Goal: Task Accomplishment & Management: Manage account settings

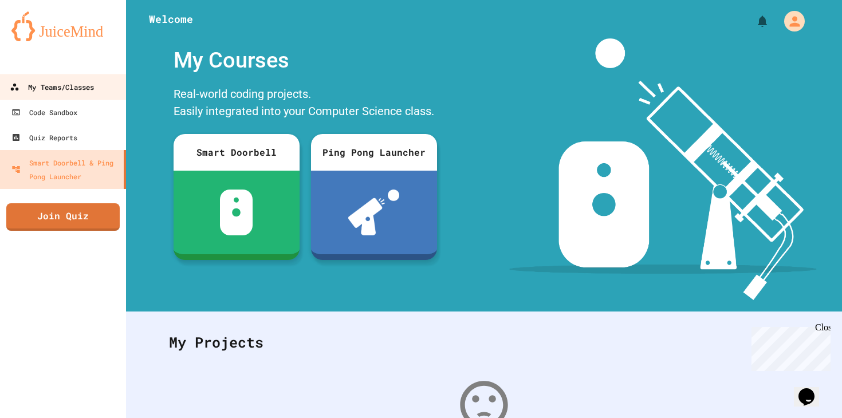
click at [23, 84] on div "My Teams/Classes" at bounding box center [52, 87] width 84 height 14
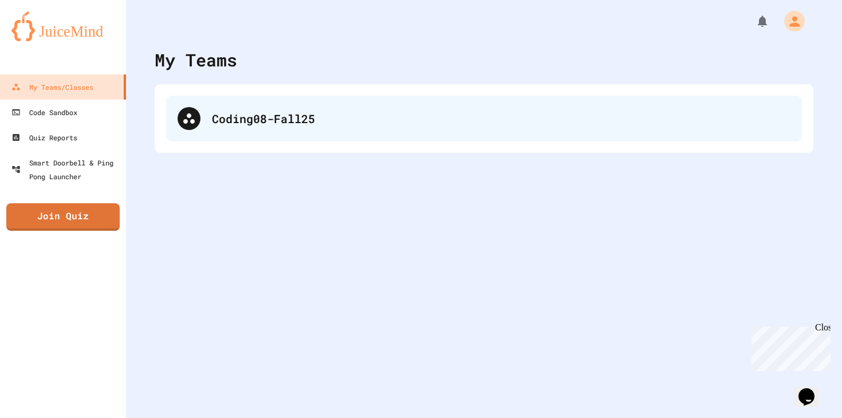
click at [221, 114] on div "Coding08-Fall25" at bounding box center [501, 118] width 578 height 17
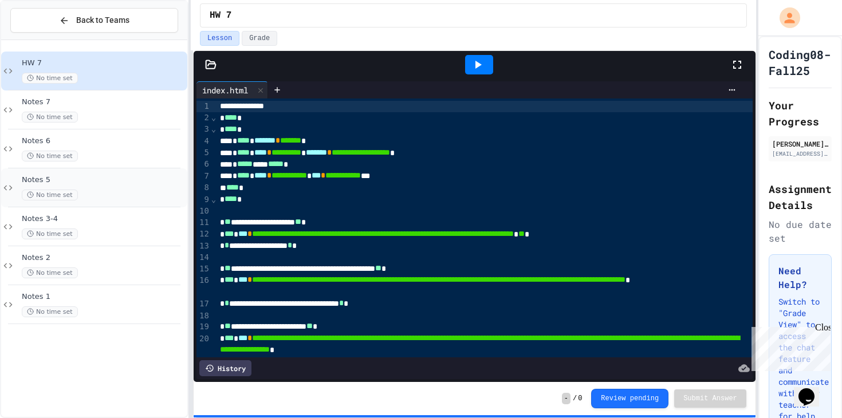
click at [97, 199] on div "No time set" at bounding box center [103, 195] width 163 height 11
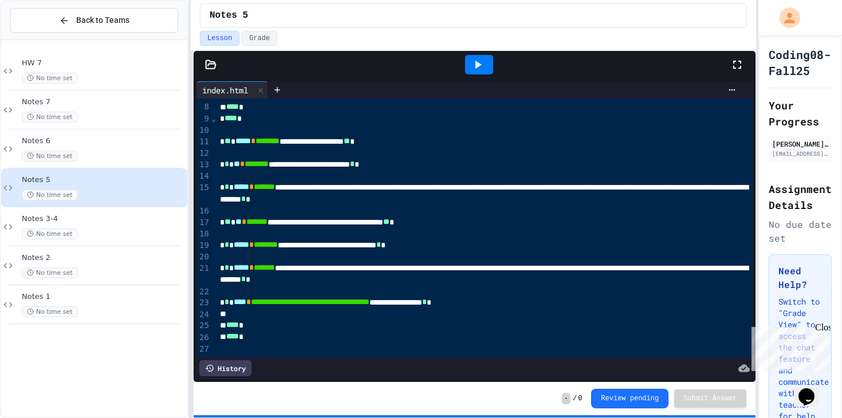
scroll to position [80, 0]
click at [473, 60] on icon at bounding box center [478, 65] width 14 height 14
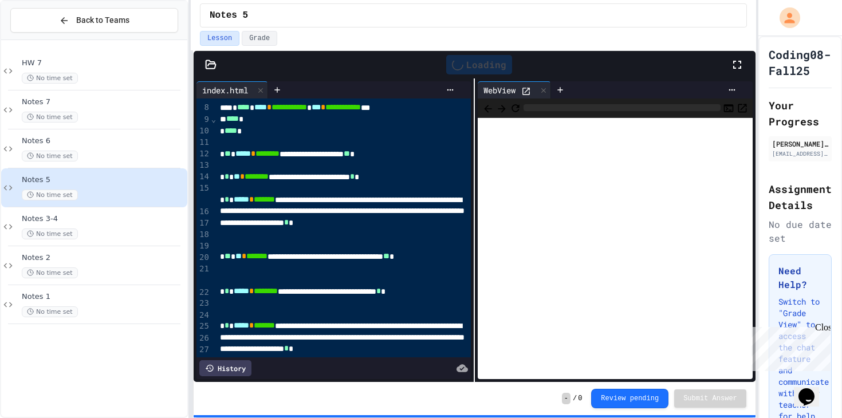
scroll to position [92, 0]
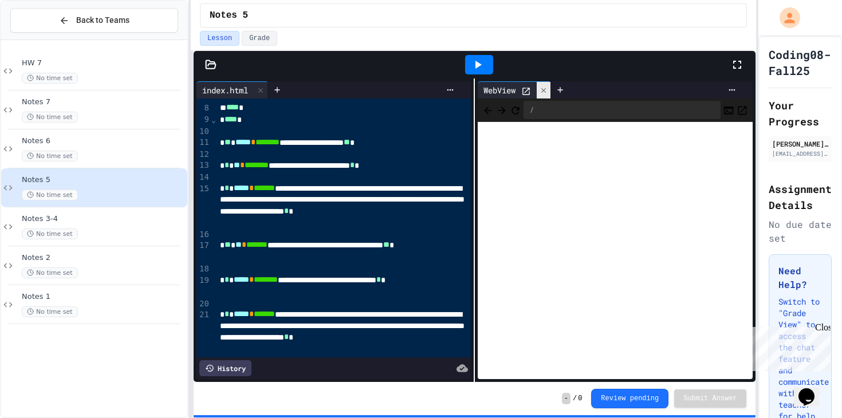
click at [547, 93] on icon at bounding box center [544, 90] width 8 height 8
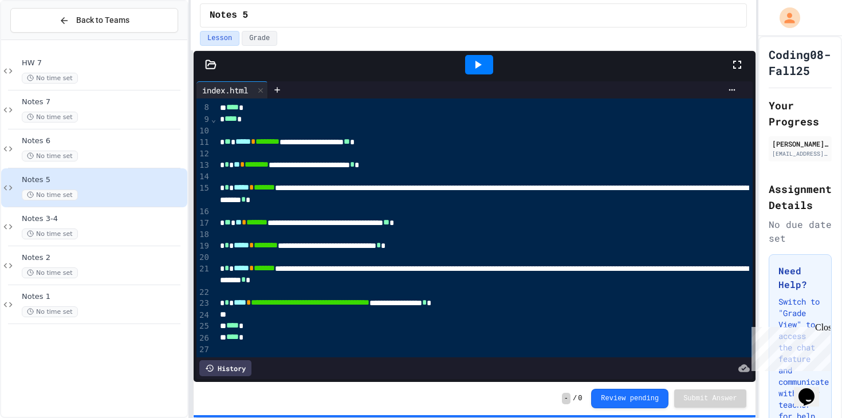
scroll to position [0, 0]
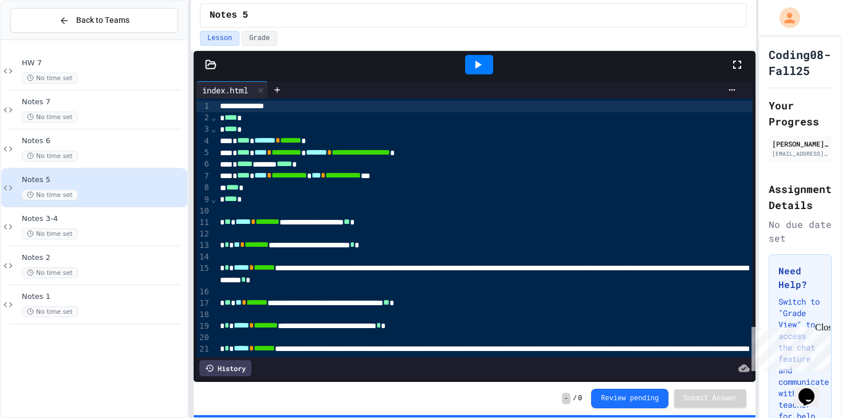
click at [730, 65] on icon at bounding box center [737, 65] width 14 height 14
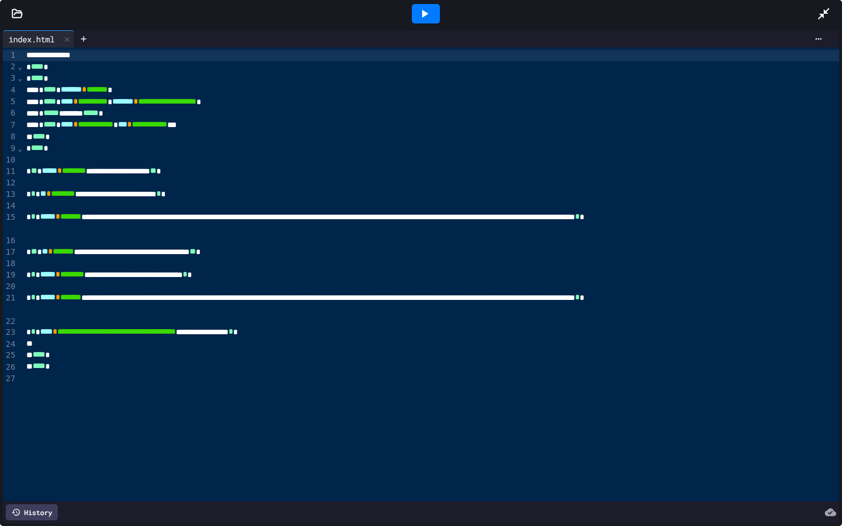
click at [424, 9] on icon at bounding box center [425, 14] width 14 height 14
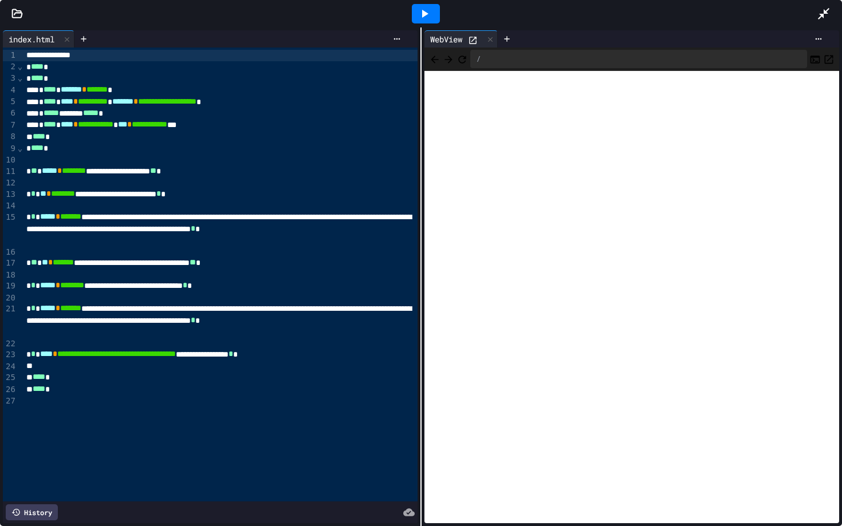
click at [823, 20] on icon at bounding box center [824, 14] width 14 height 14
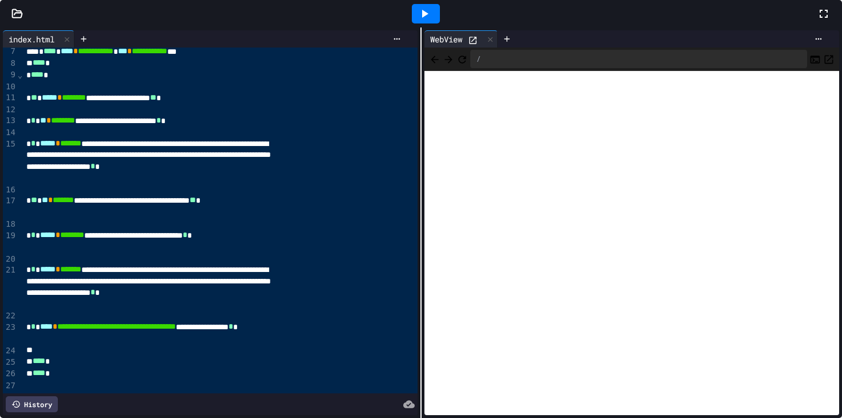
scroll to position [172, 0]
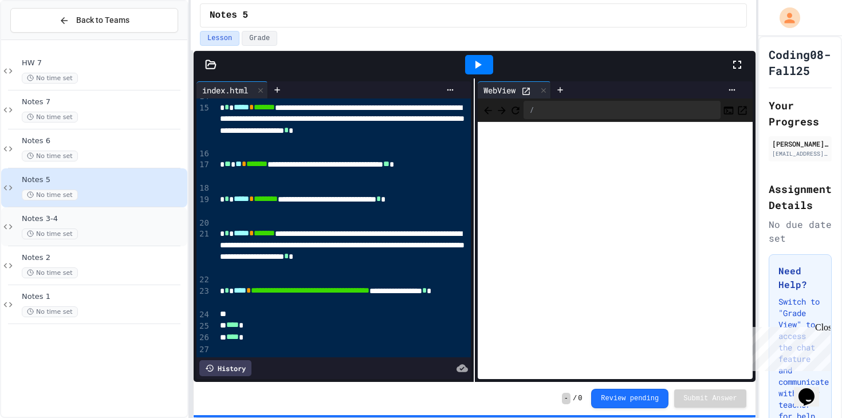
click at [144, 242] on div "Notes 3-4 No time set" at bounding box center [94, 226] width 186 height 39
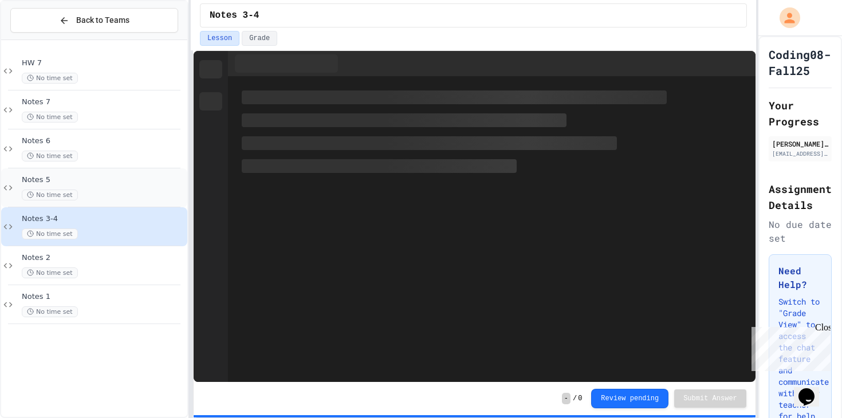
click at [132, 192] on div "No time set" at bounding box center [103, 195] width 163 height 11
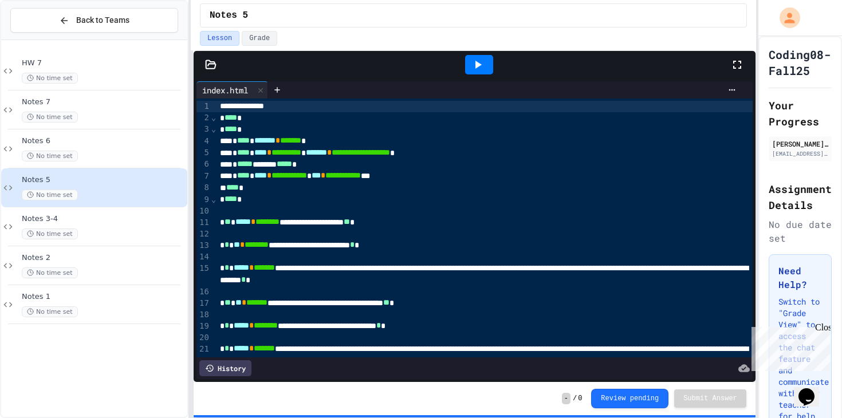
click at [822, 330] on div "Close" at bounding box center [822, 329] width 14 height 14
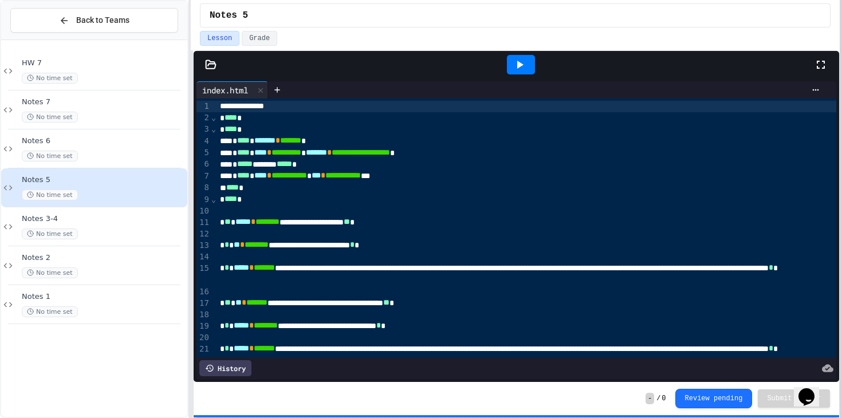
click at [840, 324] on div at bounding box center [841, 209] width 2 height 418
click at [688, 401] on button "Review pending" at bounding box center [712, 398] width 77 height 19
